Goal: Information Seeking & Learning: Compare options

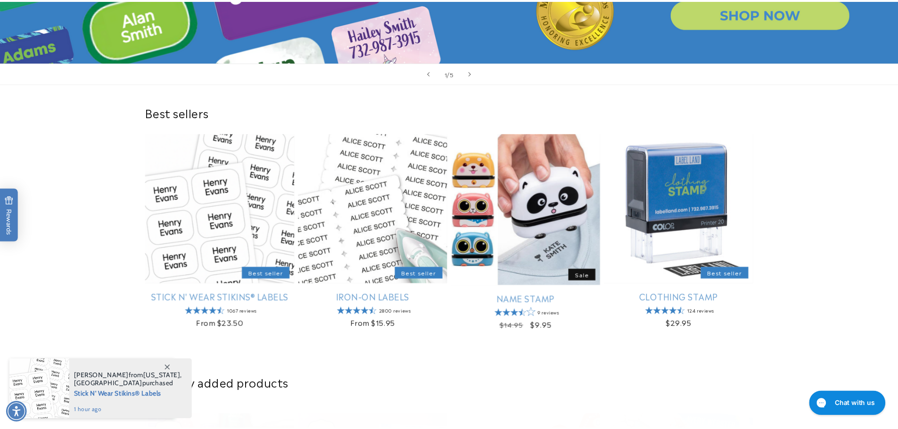
scroll to position [236, 0]
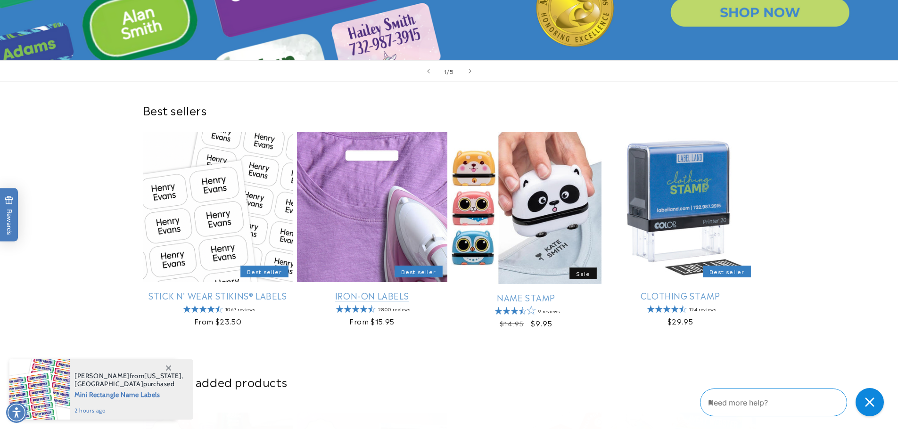
click at [395, 301] on link "Iron-On Labels" at bounding box center [372, 295] width 150 height 11
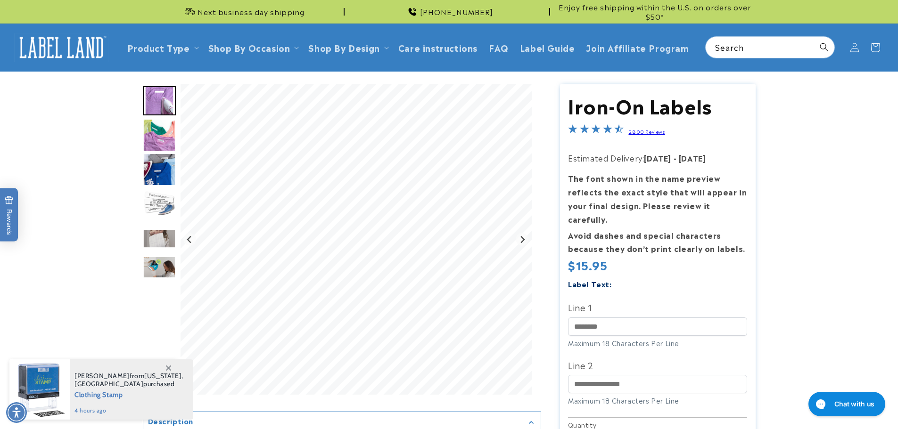
click at [642, 133] on link "2800 Reviews" at bounding box center [646, 131] width 36 height 7
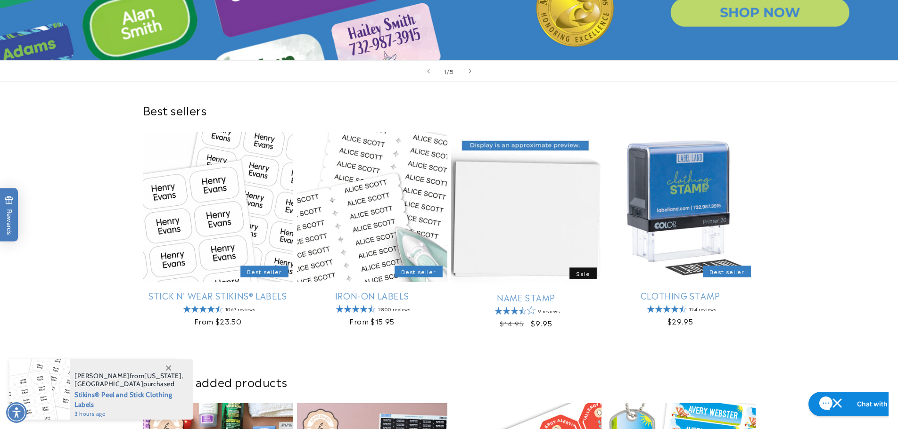
click at [531, 292] on link "Name Stamp" at bounding box center [526, 297] width 150 height 11
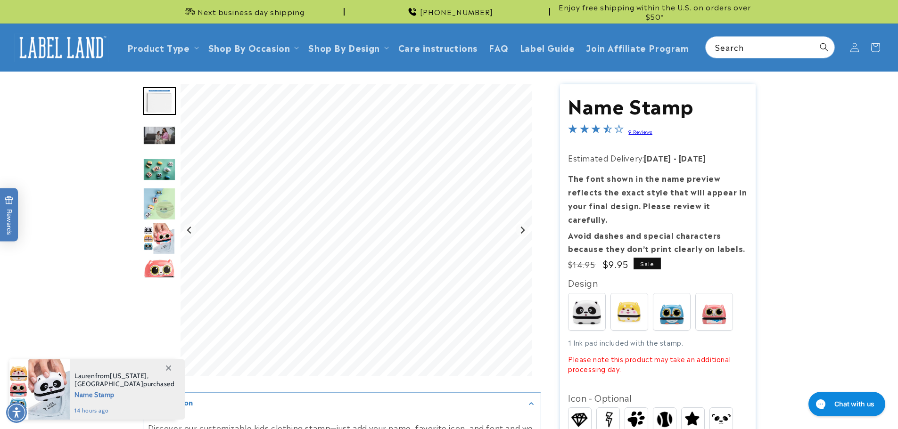
click at [640, 132] on link "9 Reviews" at bounding box center [640, 131] width 24 height 7
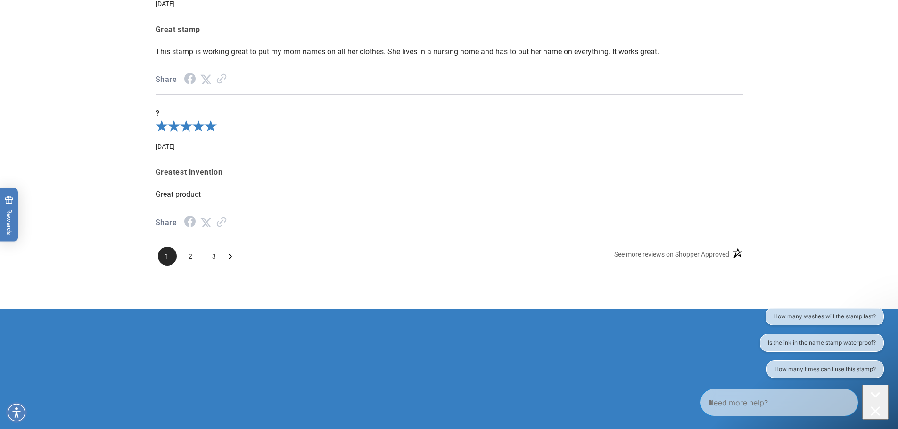
scroll to position [1638, 0]
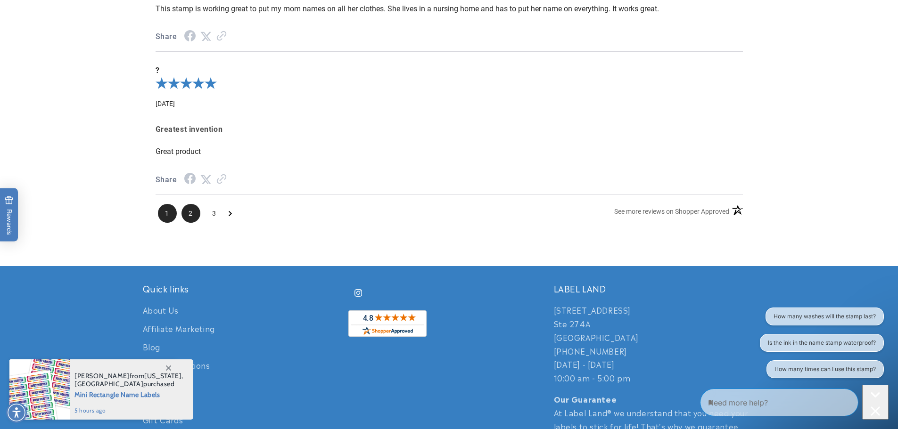
click at [189, 214] on span "2" at bounding box center [190, 213] width 19 height 19
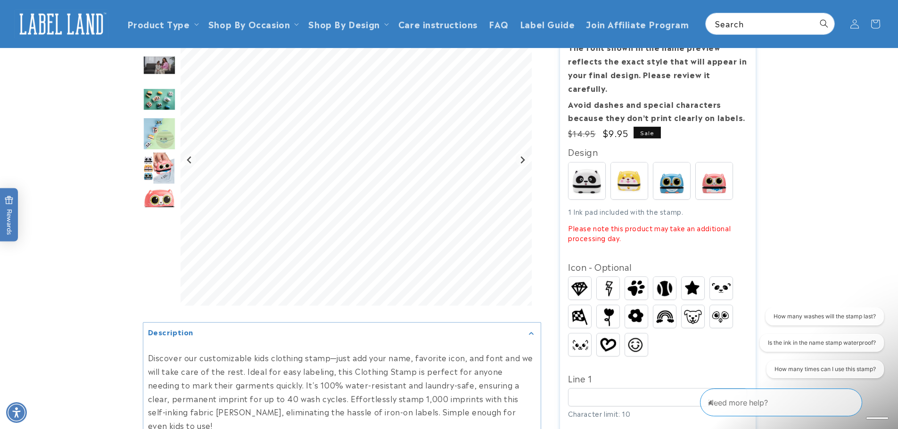
scroll to position [55, 0]
